Goal: Information Seeking & Learning: Stay updated

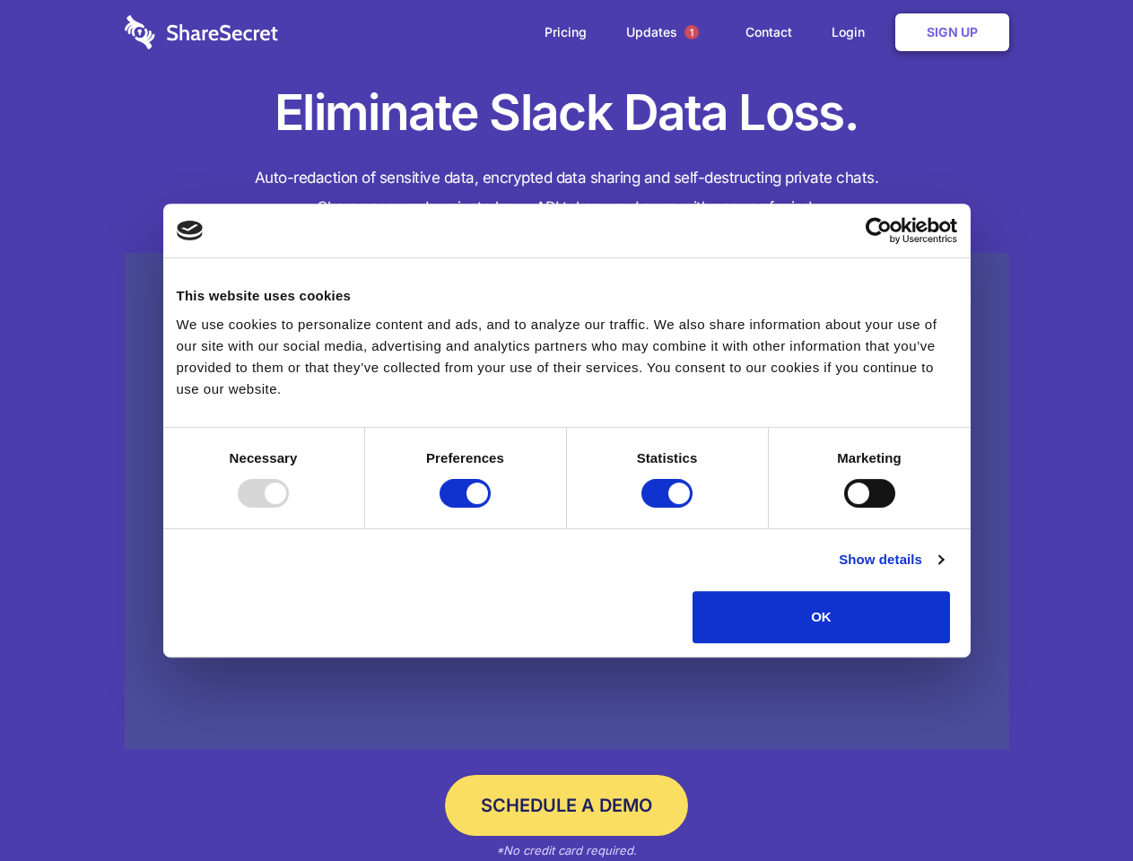
click at [289, 508] on div at bounding box center [263, 493] width 51 height 29
click at [491, 508] on input "Preferences" at bounding box center [465, 493] width 51 height 29
checkbox input "false"
click at [669, 508] on input "Statistics" at bounding box center [666, 493] width 51 height 29
checkbox input "false"
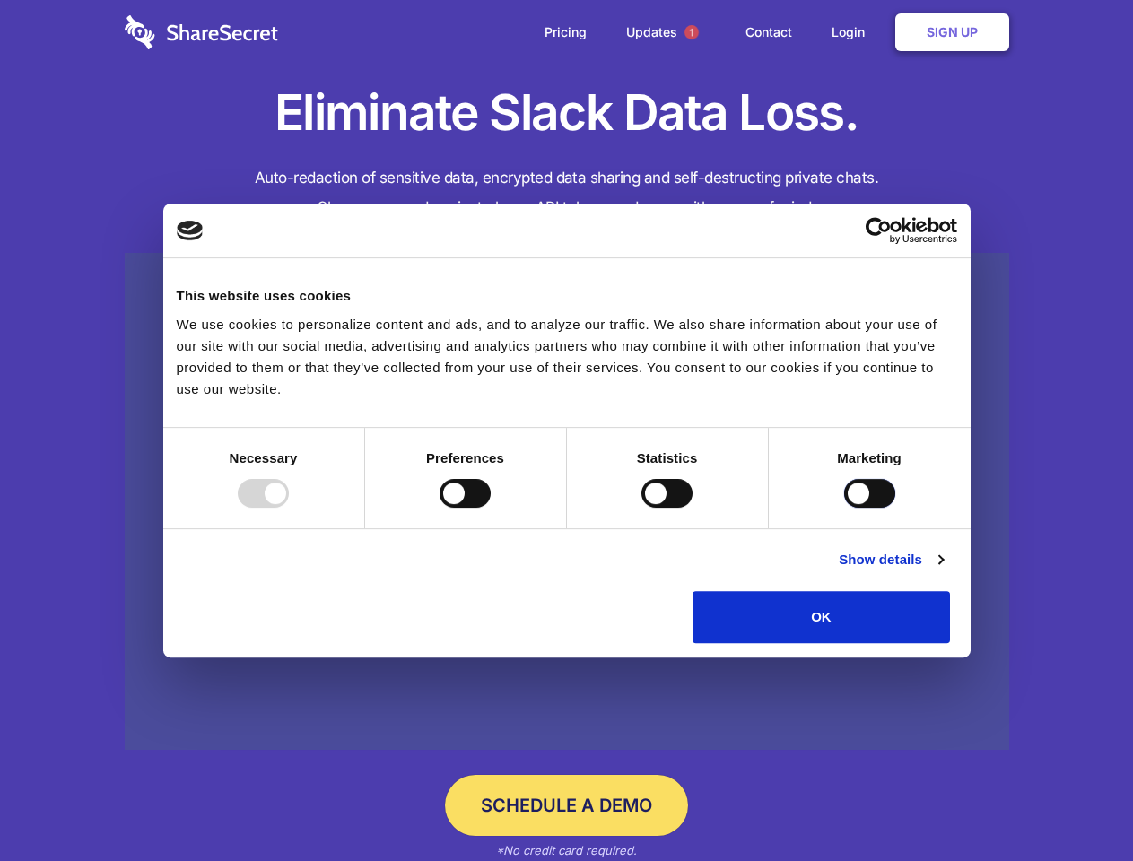
click at [844, 508] on input "Marketing" at bounding box center [869, 493] width 51 height 29
checkbox input "true"
click at [943, 571] on link "Show details" at bounding box center [891, 560] width 104 height 22
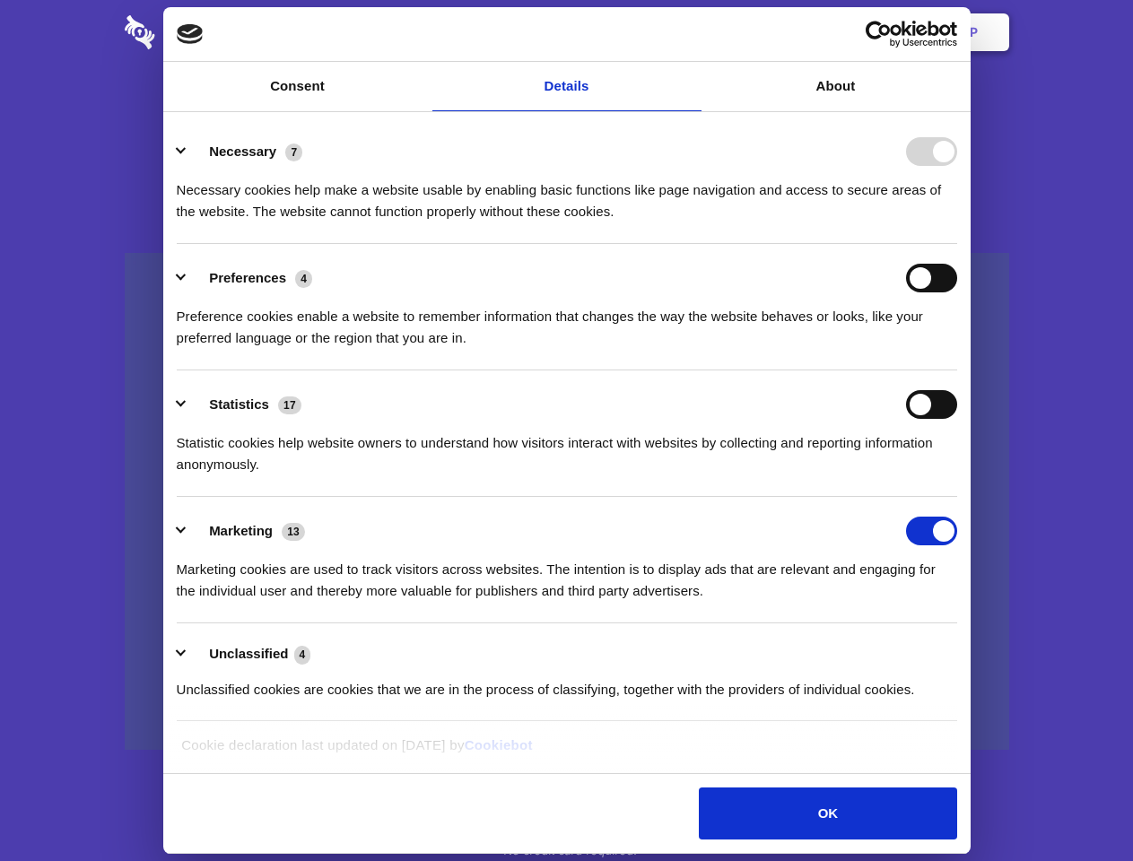
click at [957, 244] on li "Necessary 7 Necessary cookies help make a website usable by enabling basic func…" at bounding box center [567, 181] width 780 height 126
click at [691, 32] on span "1" at bounding box center [691, 32] width 14 height 14
